Goal: Task Accomplishment & Management: Use online tool/utility

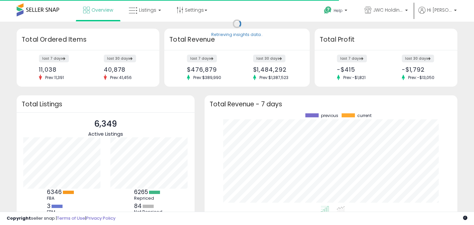
scroll to position [93, 240]
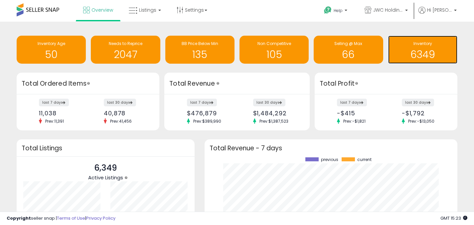
click at [434, 53] on h1 "6349" at bounding box center [423, 54] width 63 height 11
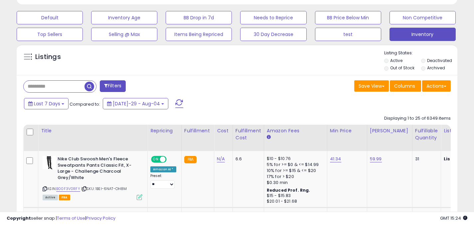
scroll to position [200, 0]
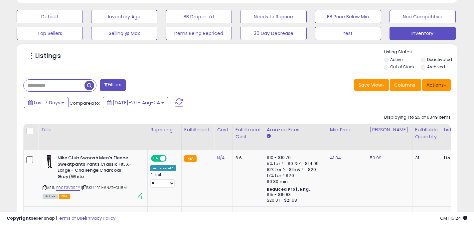
click at [444, 87] on button "Actions" at bounding box center [436, 84] width 29 height 11
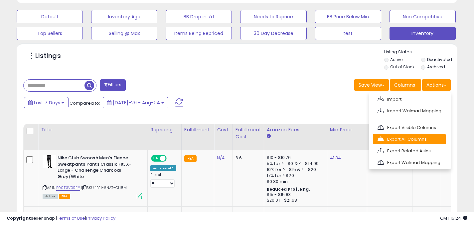
click at [408, 141] on link "Export All Columns" at bounding box center [409, 139] width 73 height 10
